Goal: Task Accomplishment & Management: Manage account settings

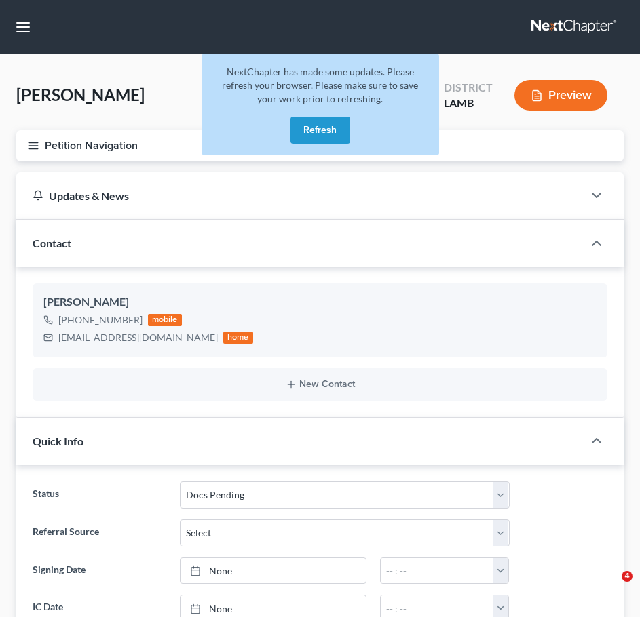
select select "6"
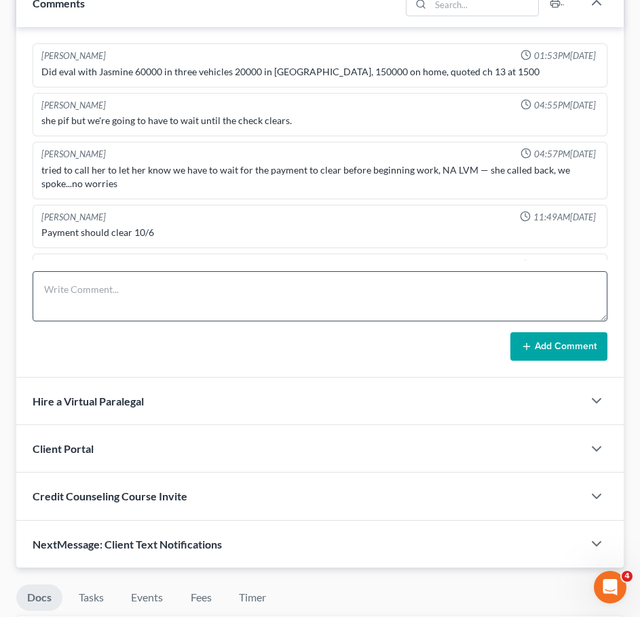
scroll to position [250, 0]
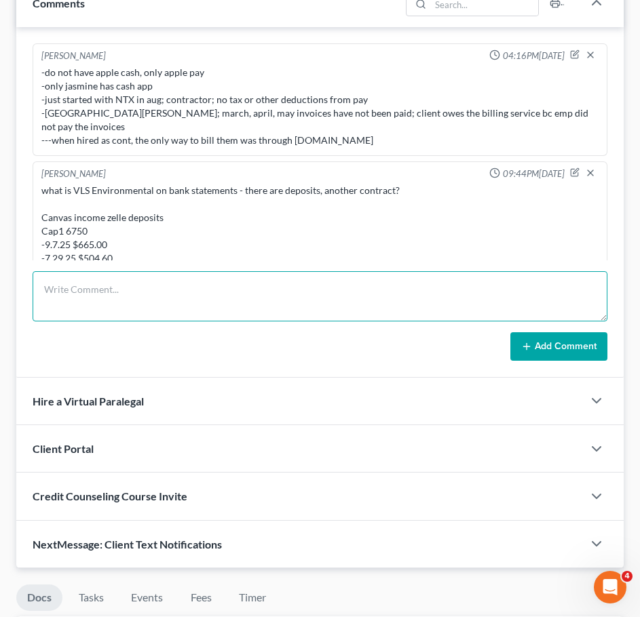
click at [239, 298] on textarea at bounding box center [320, 296] width 574 height 50
click at [288, 287] on textarea "MC incomplete (left off at money and accounts) - 30min" at bounding box center [320, 296] width 574 height 50
paste textarea "-married; [DATE]; most debt in her name; HH6; 4kids; no previous marriage ---2 …"
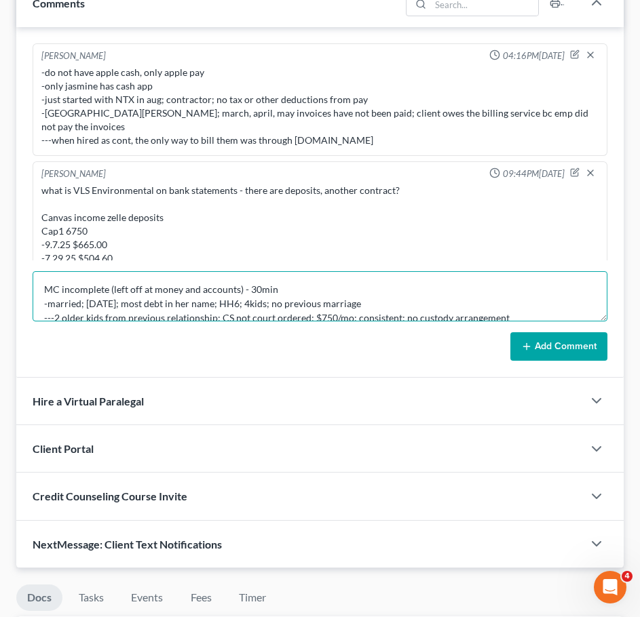
scroll to position [114, 0]
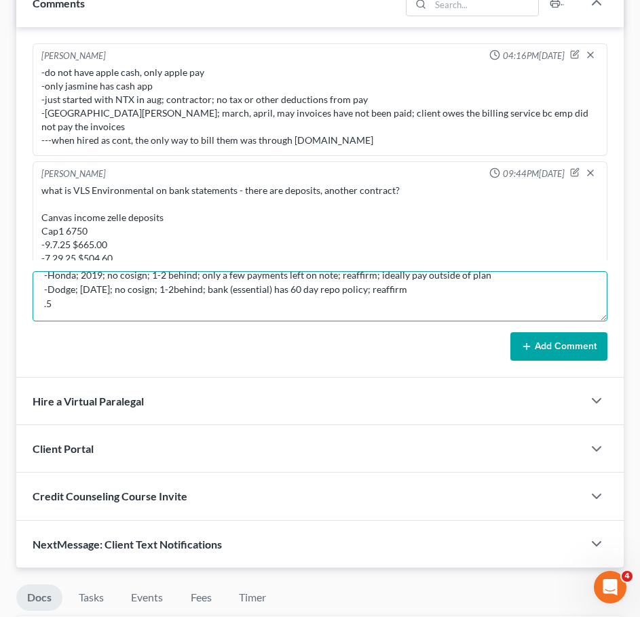
type textarea "MC incomplete (left off at money and accounts) - 30min -married; [DATE]; most d…"
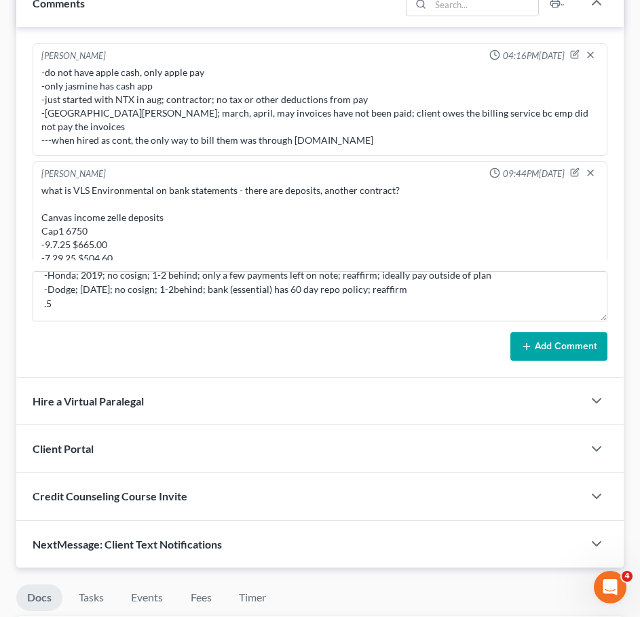
click at [578, 347] on button "Add Comment" at bounding box center [558, 346] width 97 height 28
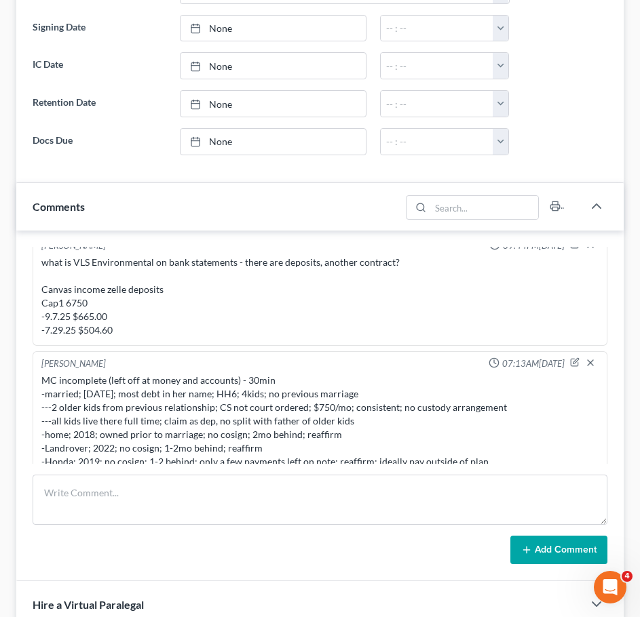
scroll to position [634, 0]
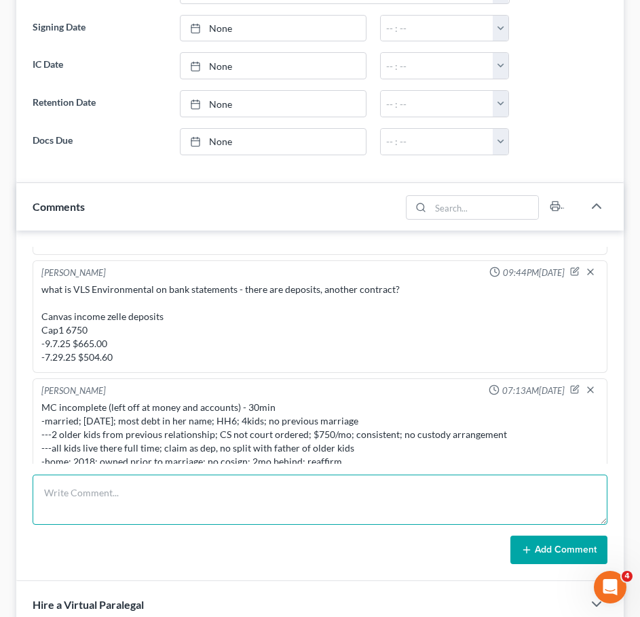
click at [286, 501] on textarea at bounding box center [320, 500] width 574 height 50
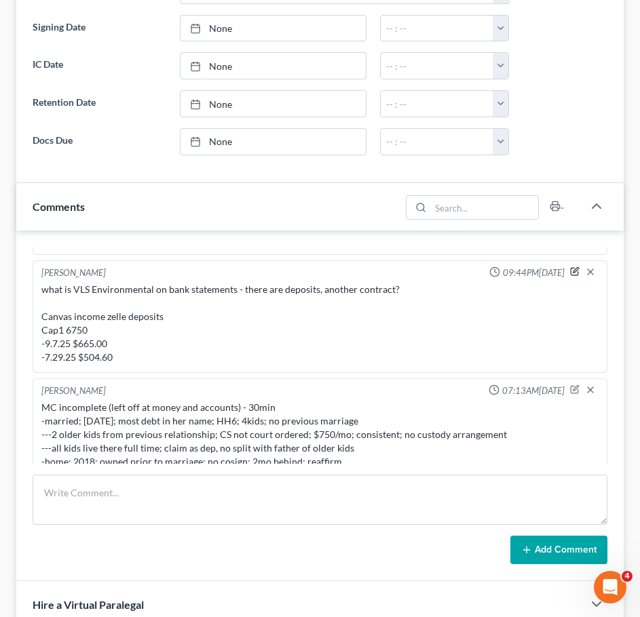
click at [570, 267] on icon "button" at bounding box center [574, 271] width 9 height 9
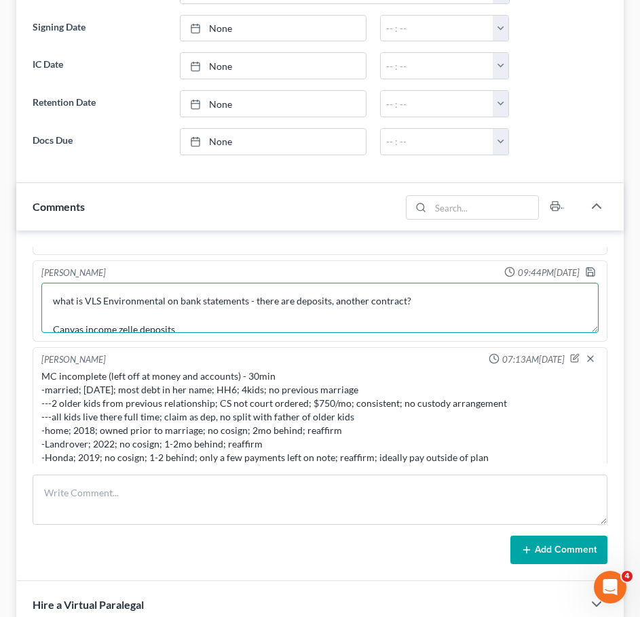
click at [457, 292] on textarea "what is VLS Environmental on bank statements - there are deposits, another cont…" at bounding box center [319, 308] width 557 height 50
type textarea "what is VLS Environmental on bank statements - there are deposits, another cont…"
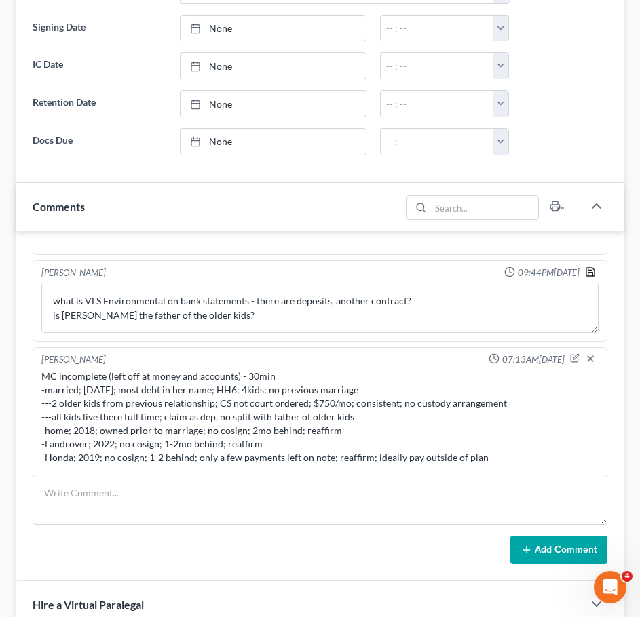
click at [585, 267] on icon "button" at bounding box center [590, 272] width 11 height 11
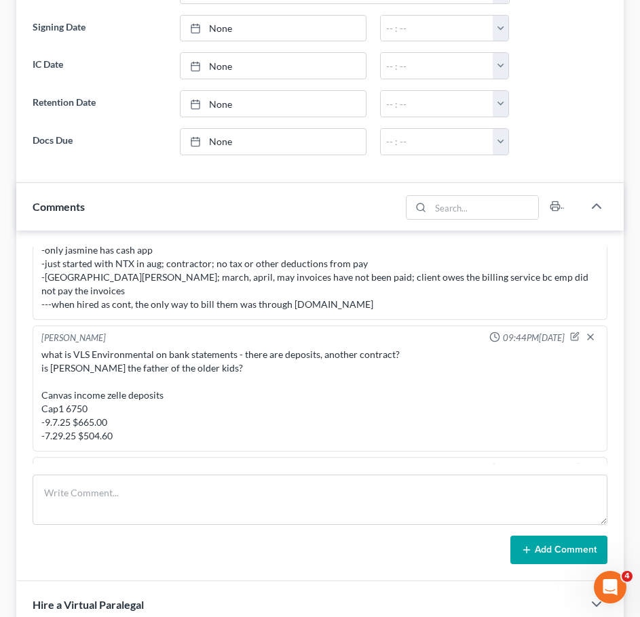
scroll to position [566, 0]
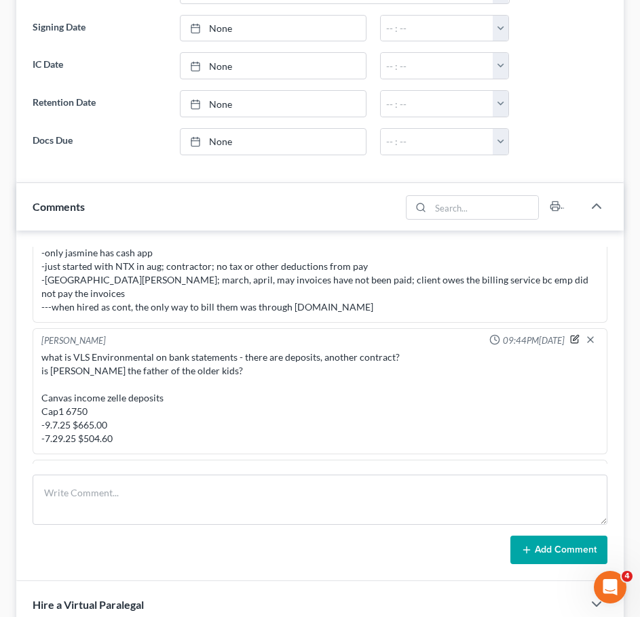
drag, startPoint x: 564, startPoint y: 327, endPoint x: 390, endPoint y: 349, distance: 175.0
click at [573, 336] on icon "button" at bounding box center [575, 338] width 5 height 5
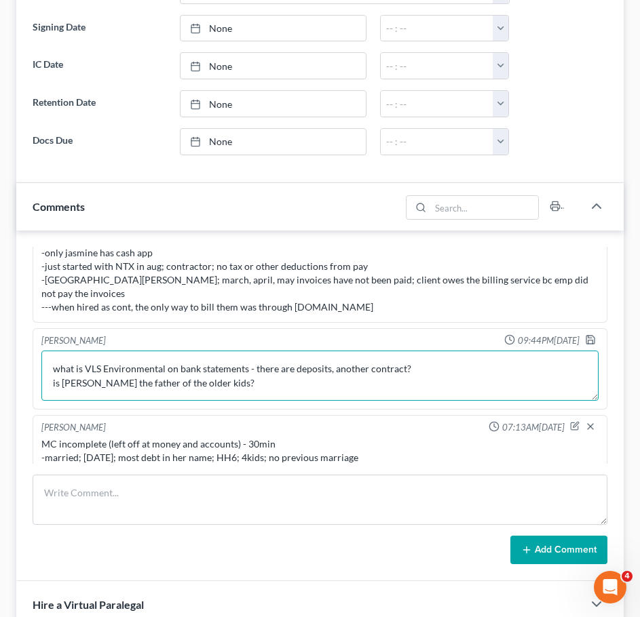
click at [444, 359] on textarea "what is VLS Environmental on bank statements - there are deposits, another cont…" at bounding box center [319, 376] width 557 height 50
click at [51, 353] on textarea "what is VLS Environmental on bank statements - there are deposits, another cont…" at bounding box center [319, 376] width 557 height 50
click at [431, 362] on textarea "what is VLS Environmental on bank statements - there are deposits, another cont…" at bounding box center [319, 376] width 557 height 50
click at [496, 363] on textarea "what is VLS Environmental on bank statements - there are deposits, another cont…" at bounding box center [319, 376] width 557 height 50
click at [180, 354] on textarea "what is VLS Environmental on bank statements - there are deposits, another cont…" at bounding box center [319, 376] width 557 height 50
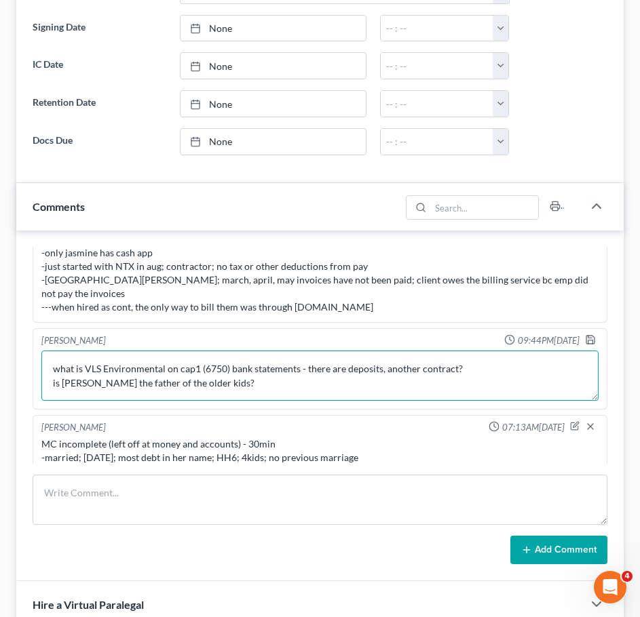
click at [489, 355] on textarea "what is VLS Environmental on cap1 (6750) bank statements - there are deposits, …" at bounding box center [319, 376] width 557 height 50
type textarea "what is VLS Environmental on cap1 (6750) bank statements - there are deposits, …"
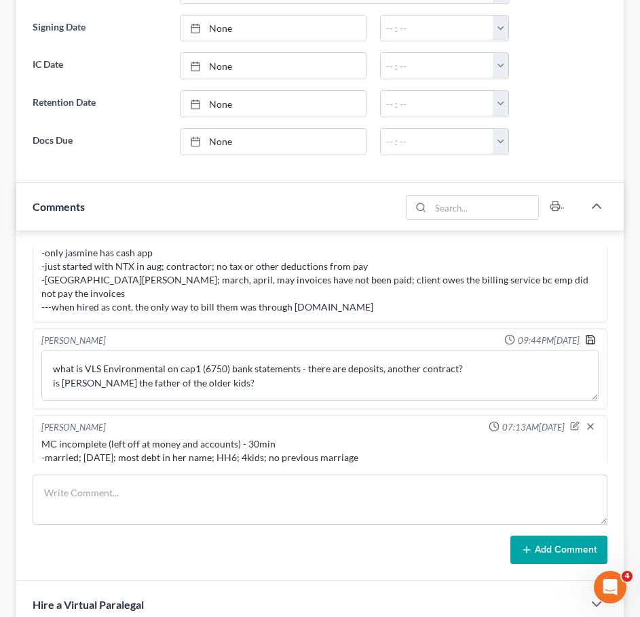
click at [585, 334] on icon "button" at bounding box center [590, 339] width 11 height 11
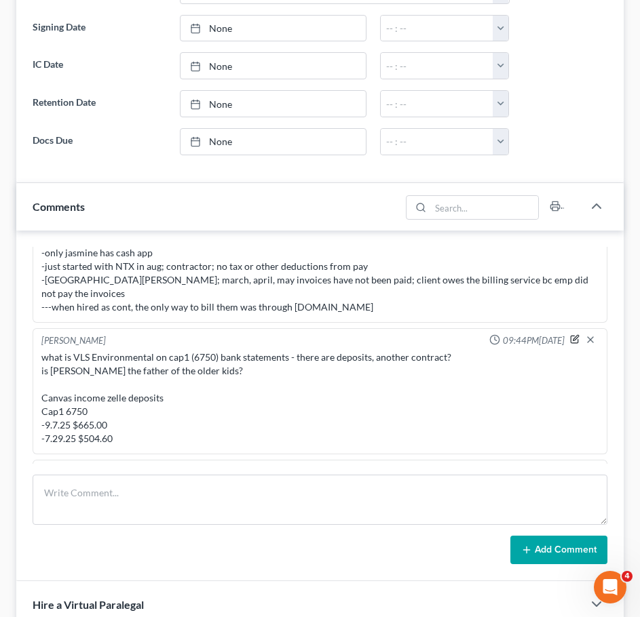
drag, startPoint x: 565, startPoint y: 326, endPoint x: 532, endPoint y: 352, distance: 42.1
click at [573, 336] on icon "button" at bounding box center [575, 338] width 5 height 5
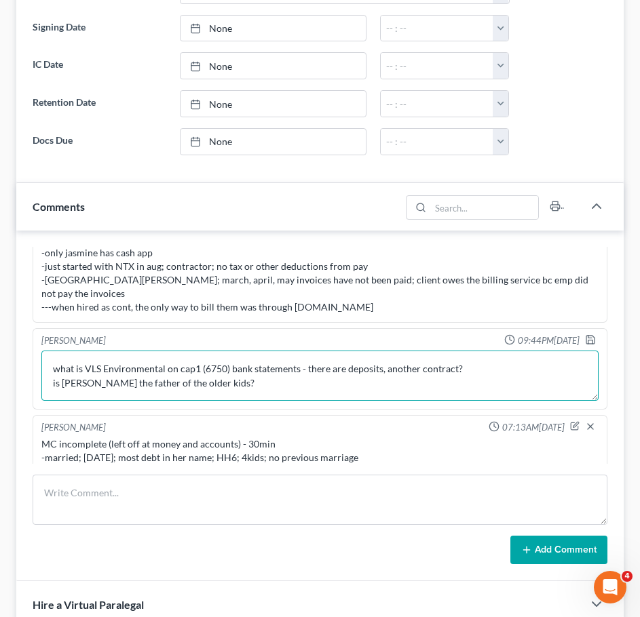
click at [483, 355] on textarea "what is VLS Environmental on cap1 (6750) bank statements - there are deposits, …" at bounding box center [319, 376] width 557 height 50
click at [115, 368] on textarea "what is VLS Environmental on cap1 (6750) bank statements - there are deposits, …" at bounding box center [319, 376] width 557 height 50
click at [134, 369] on textarea "what is VLS Environmental on cap1 (6750) bank statements - there are deposits, …" at bounding box center [319, 376] width 557 height 50
click at [167, 370] on textarea "what is VLS Environmental on cap1 (6750) bank statements - there are deposits, …" at bounding box center [319, 376] width 557 height 50
click at [218, 371] on textarea "what is VLS Environmental on cap1 (6750) bank statements - there are deposits, …" at bounding box center [319, 376] width 557 height 50
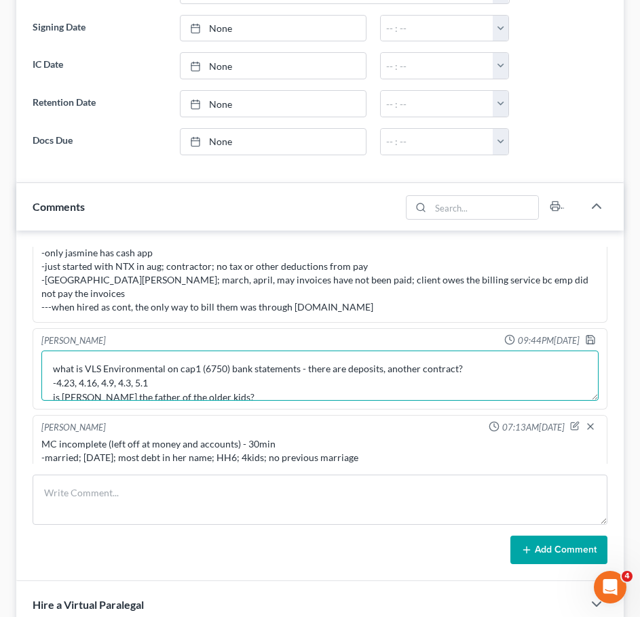
click at [151, 371] on textarea "what is VLS Environmental on cap1 (6750) bank statements - there are deposits, …" at bounding box center [319, 376] width 557 height 50
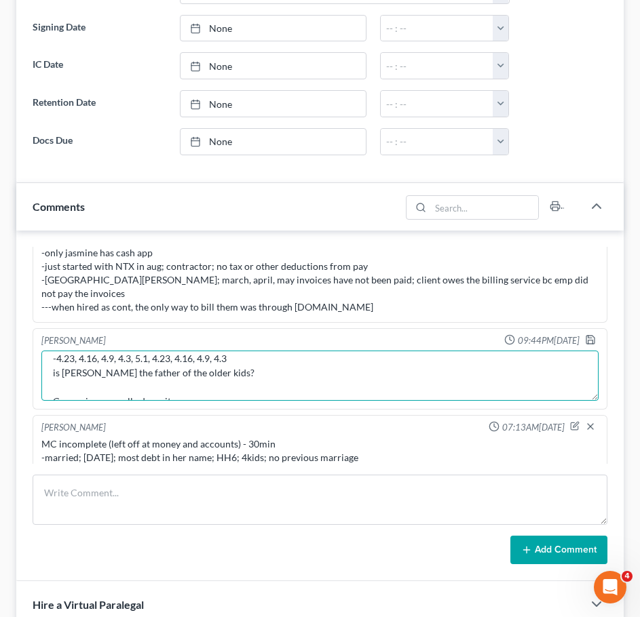
scroll to position [0, 0]
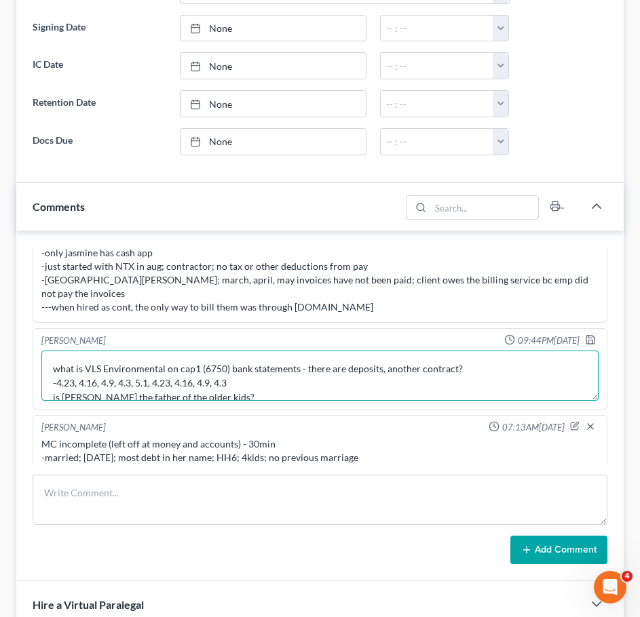
drag, startPoint x: 134, startPoint y: 370, endPoint x: 57, endPoint y: 365, distance: 76.8
click at [57, 365] on textarea "what is VLS Environmental on cap1 (6750) bank statements - there are deposits, …" at bounding box center [319, 376] width 557 height 50
click at [276, 369] on textarea "what is VLS Environmental on cap1 (6750) bank statements - there are deposits, …" at bounding box center [319, 376] width 557 height 50
type textarea "what is VLS Environmental on cap1 (6750) bank statements - there are deposits, …"
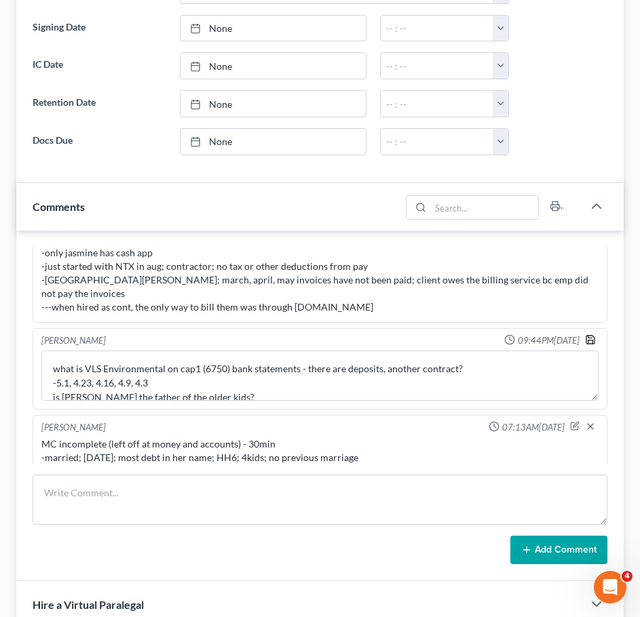
click at [586, 336] on icon "button" at bounding box center [590, 340] width 8 height 8
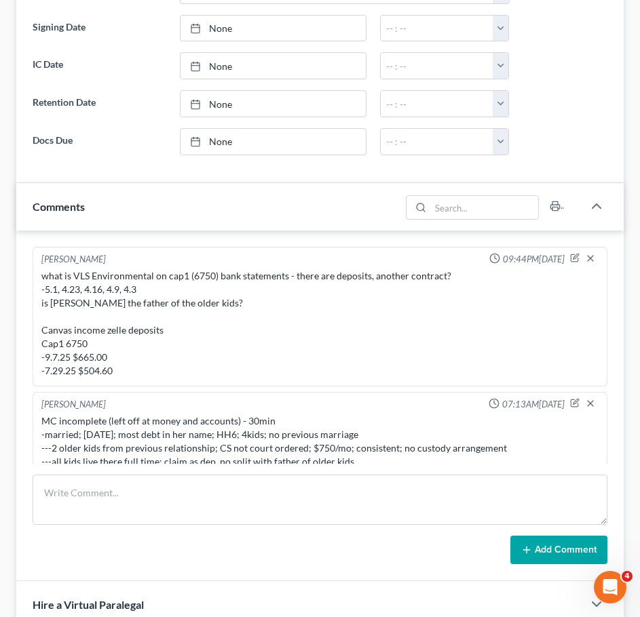
scroll to position [580, 0]
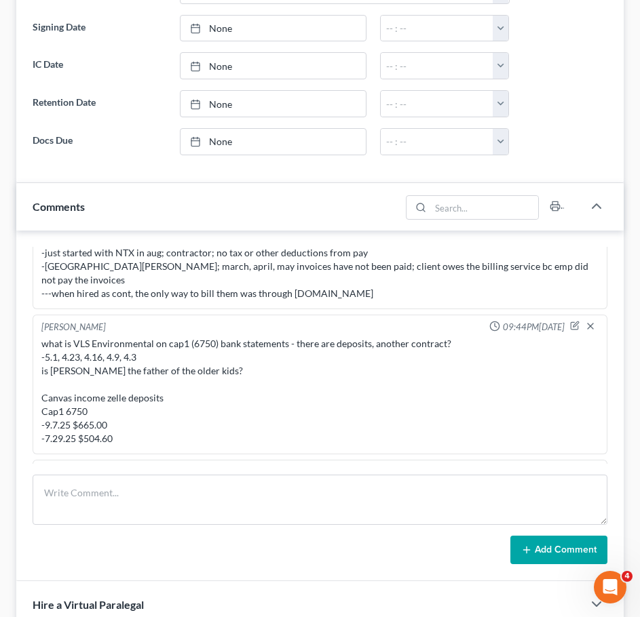
click at [244, 360] on div "what is VLS Environmental on cap1 (6750) bank statements - there are deposits, …" at bounding box center [319, 391] width 557 height 109
click at [570, 321] on icon "button" at bounding box center [574, 325] width 9 height 9
type textarea "what is VLS Environmental on cap1 (6750) bank statements - there are deposits, …"
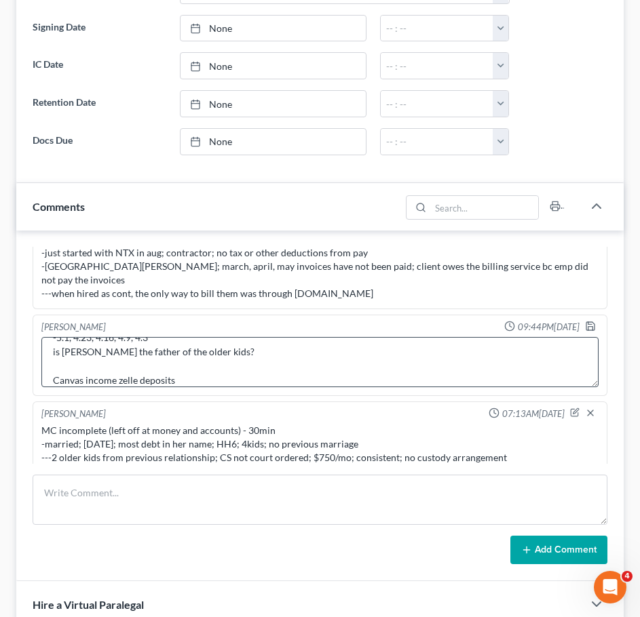
scroll to position [49, 0]
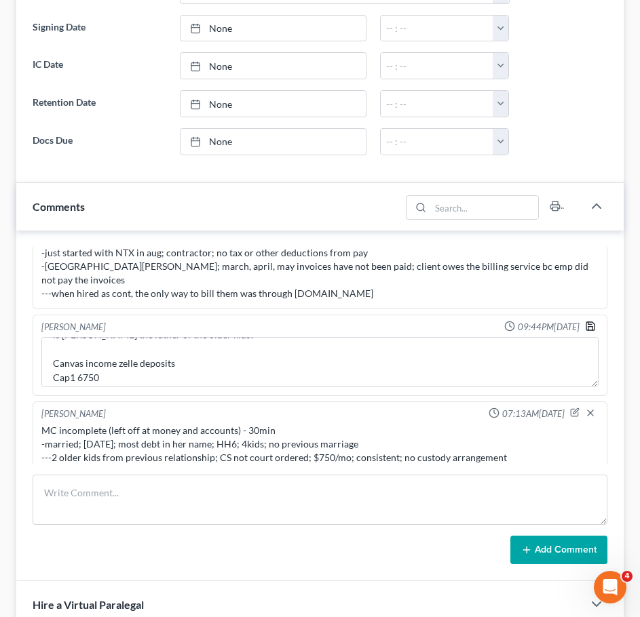
click at [588, 326] on polyline "button" at bounding box center [590, 327] width 5 height 3
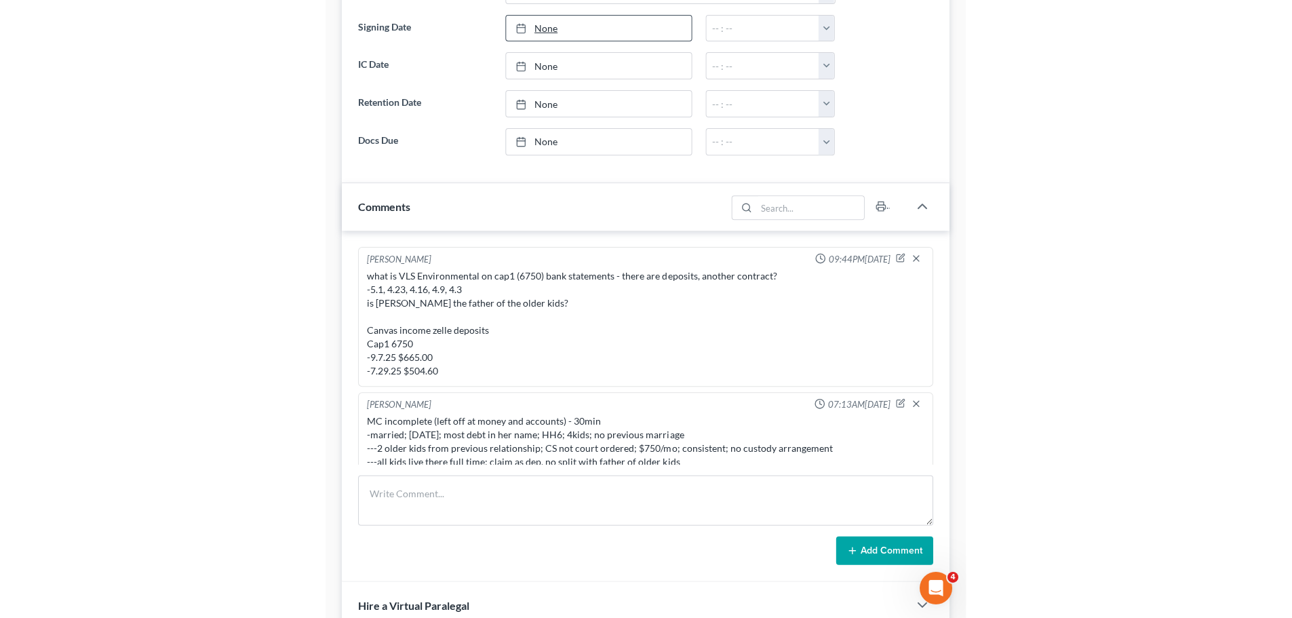
scroll to position [399, 0]
